Goal: Use online tool/utility

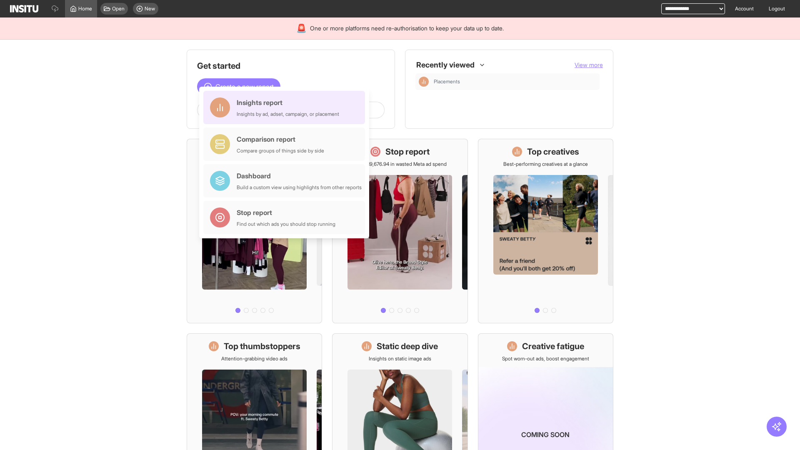
click at [286, 107] on div "Insights report Insights by ad, adset, campaign, or placement" at bounding box center [288, 107] width 102 height 20
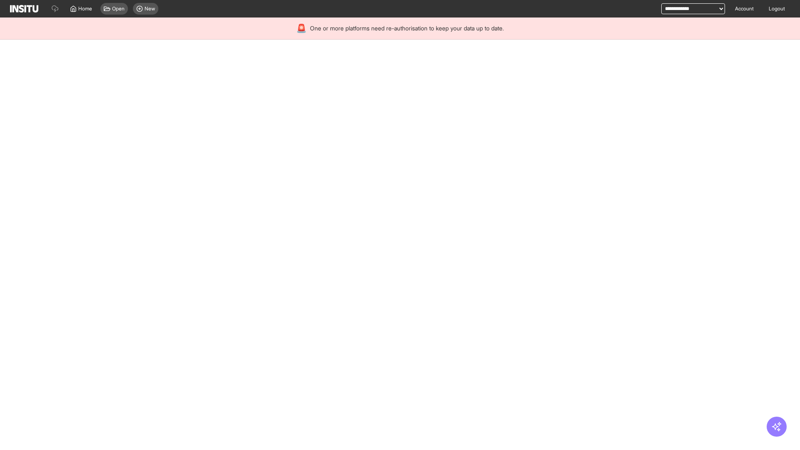
select select "**"
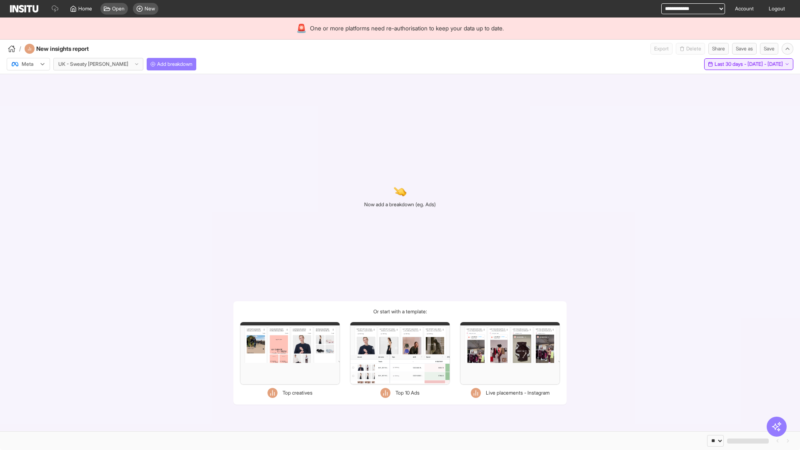
click at [730, 64] on span "Last 30 days - [DATE] - [DATE]" at bounding box center [748, 64] width 68 height 7
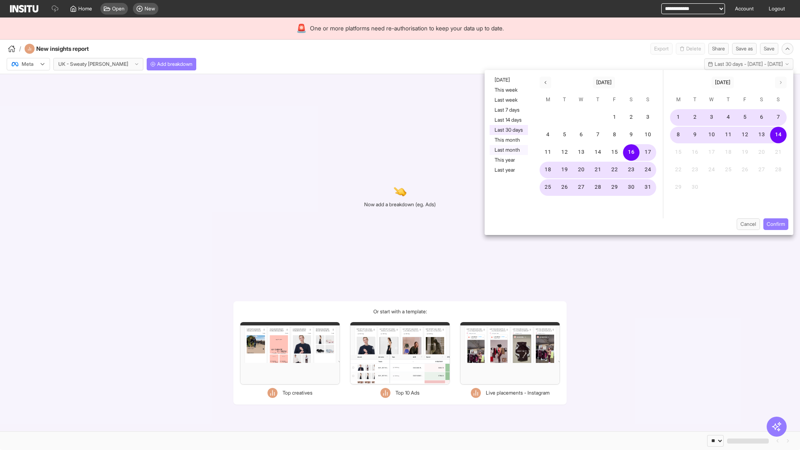
click at [508, 150] on button "Last month" at bounding box center [508, 150] width 38 height 10
